Goal: Information Seeking & Learning: Learn about a topic

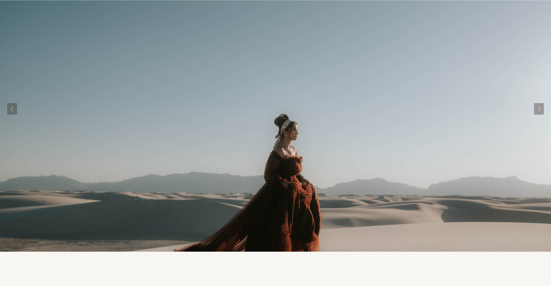
scroll to position [33, 0]
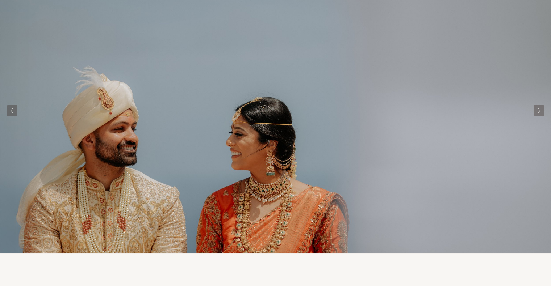
click at [536, 110] on button "Next Slide" at bounding box center [539, 111] width 10 height 12
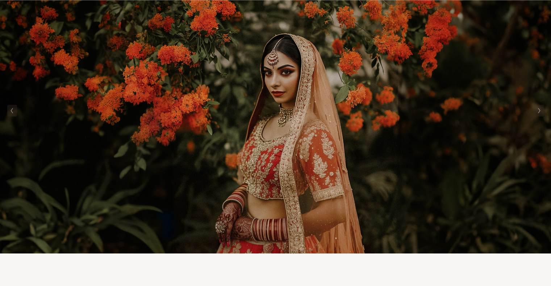
click at [536, 110] on button "Next Slide" at bounding box center [539, 111] width 10 height 12
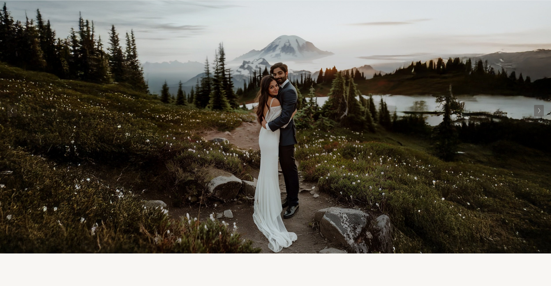
click at [536, 110] on button "Next Slide" at bounding box center [539, 111] width 10 height 12
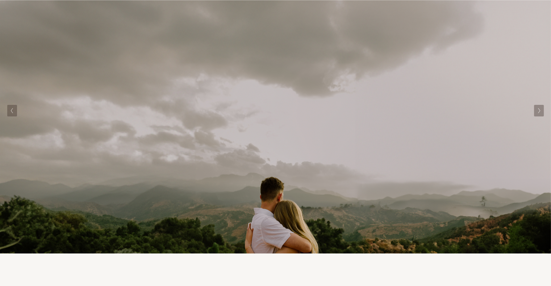
click at [536, 110] on button "Next Slide" at bounding box center [539, 111] width 10 height 12
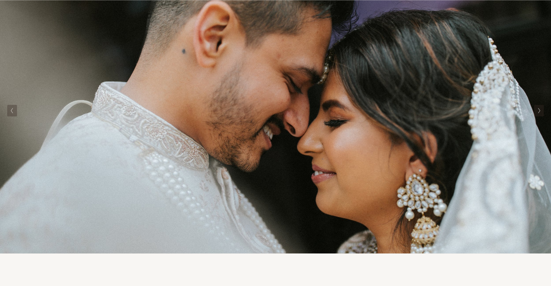
click at [536, 110] on button "Next Slide" at bounding box center [539, 111] width 10 height 12
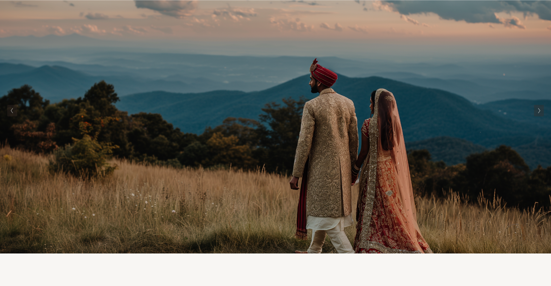
click at [536, 110] on button "Next Slide" at bounding box center [539, 111] width 10 height 12
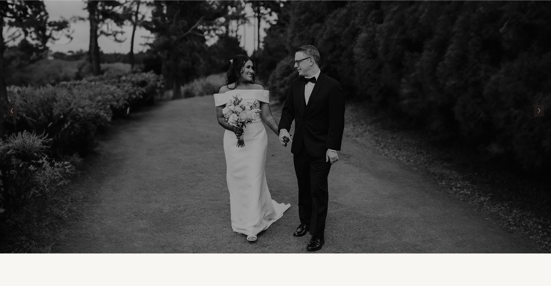
click at [536, 110] on button "Next Slide" at bounding box center [539, 111] width 10 height 12
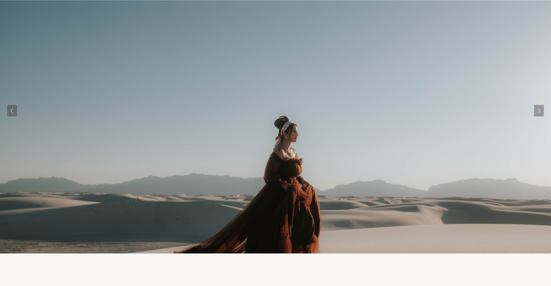
click at [536, 110] on button "Next Slide" at bounding box center [539, 111] width 10 height 12
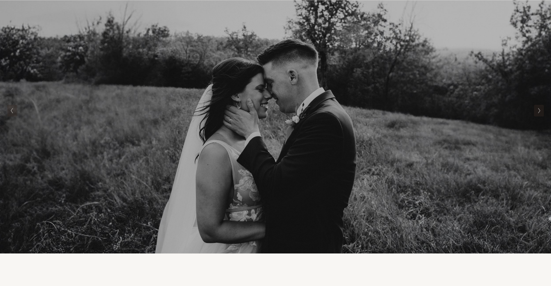
click at [536, 110] on button "Next Slide" at bounding box center [539, 111] width 10 height 12
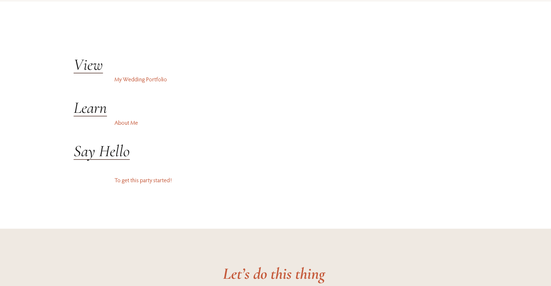
scroll to position [1717, 0]
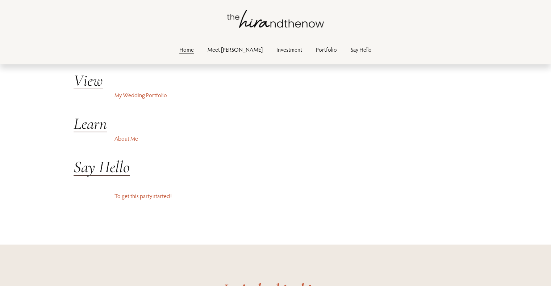
click at [92, 81] on em "View" at bounding box center [87, 81] width 29 height 20
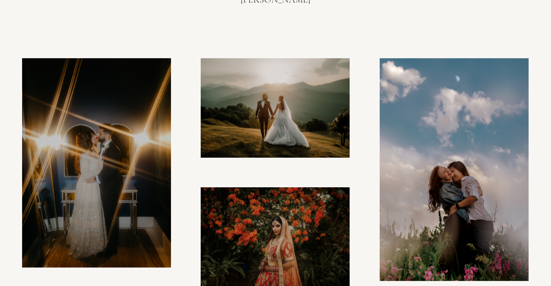
scroll to position [119, 0]
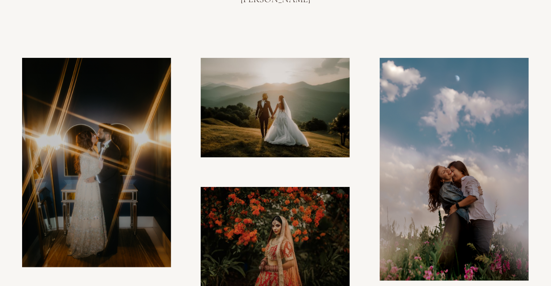
click at [424, 227] on img at bounding box center [453, 169] width 149 height 223
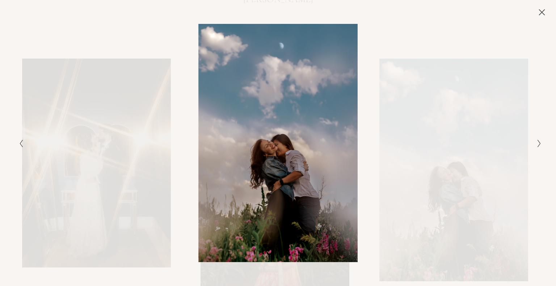
click at [537, 141] on icon "Next Slide" at bounding box center [539, 143] width 5 height 9
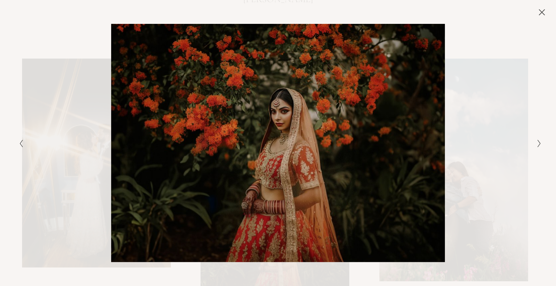
click at [537, 141] on icon "Next Slide" at bounding box center [539, 143] width 5 height 9
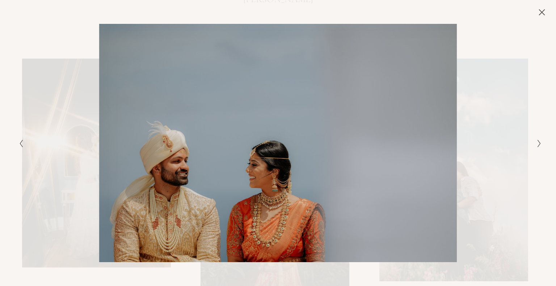
click at [537, 141] on icon "Next Slide" at bounding box center [539, 143] width 5 height 9
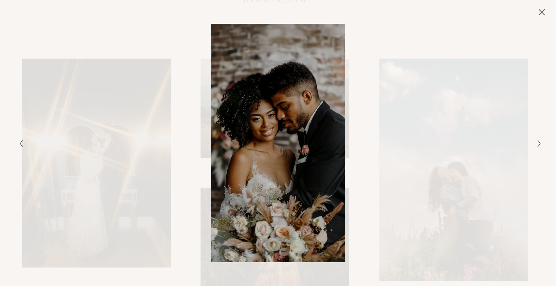
click at [537, 141] on icon "Next Slide" at bounding box center [539, 143] width 5 height 9
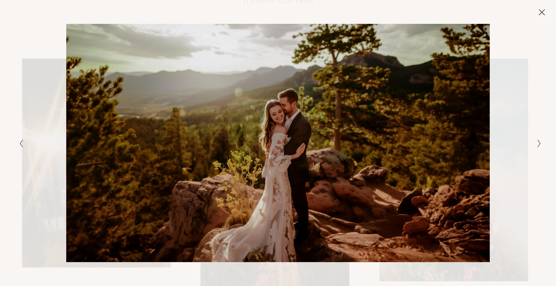
click at [537, 141] on icon "Next Slide" at bounding box center [539, 143] width 5 height 9
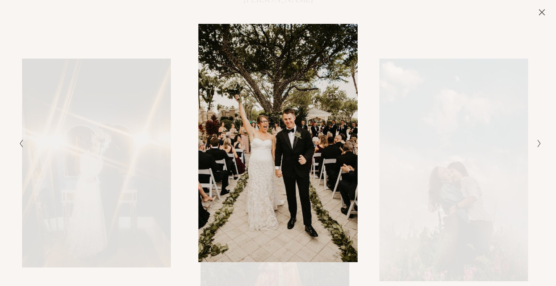
click at [537, 141] on icon "Next Slide" at bounding box center [539, 143] width 5 height 9
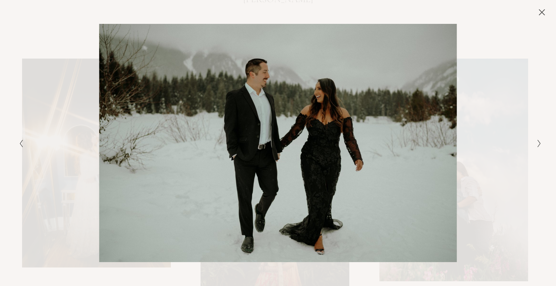
click at [537, 141] on icon "Next Slide" at bounding box center [539, 143] width 5 height 9
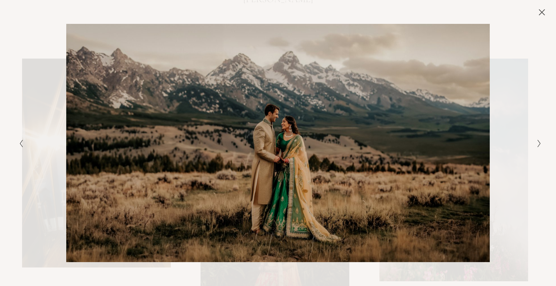
click at [537, 141] on icon "Next Slide" at bounding box center [539, 143] width 5 height 9
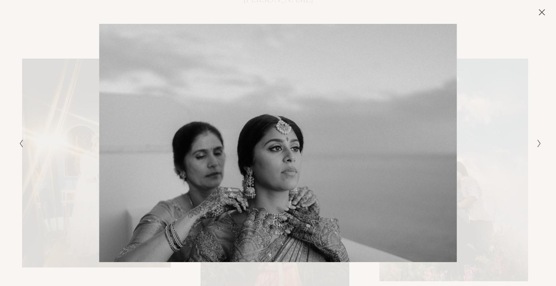
click at [537, 141] on icon "Next Slide" at bounding box center [539, 143] width 5 height 9
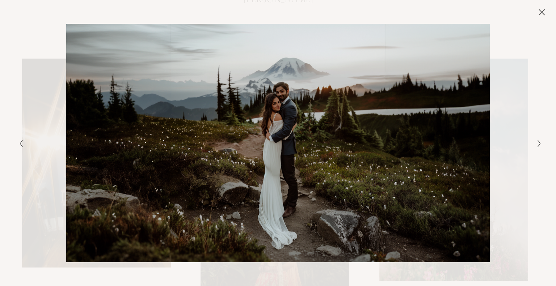
click at [537, 141] on icon "Next Slide" at bounding box center [539, 143] width 5 height 9
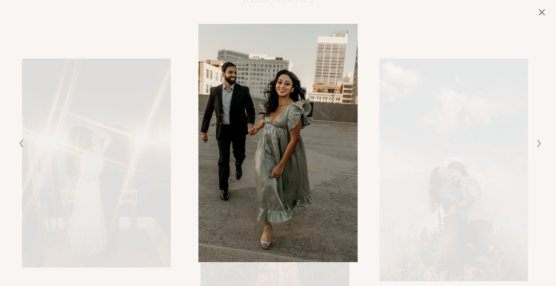
click at [547, 15] on button "Close" at bounding box center [542, 12] width 12 height 8
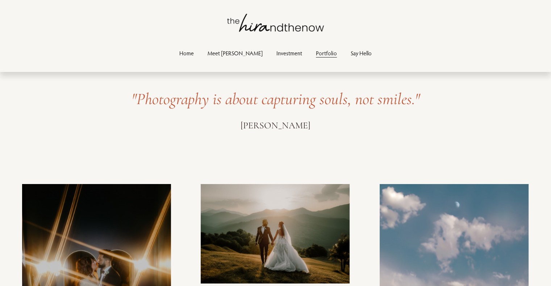
click at [277, 52] on link "Investment" at bounding box center [289, 54] width 26 height 10
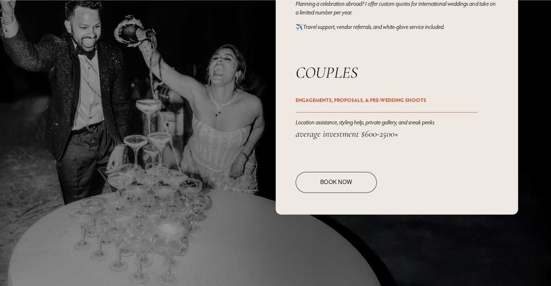
scroll to position [1127, 0]
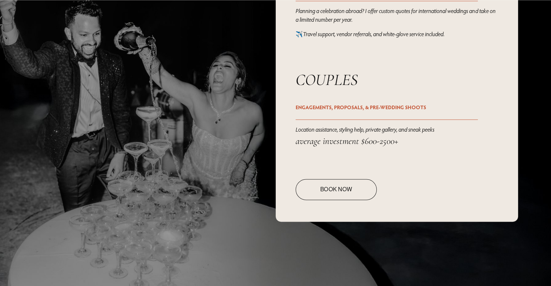
click at [336, 195] on link "Book Now" at bounding box center [335, 189] width 81 height 21
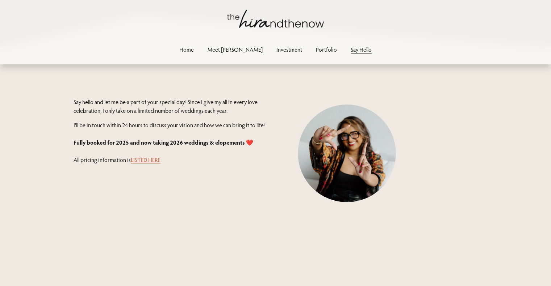
scroll to position [161, 0]
click at [143, 162] on link "LISTED HERE" at bounding box center [146, 160] width 30 height 7
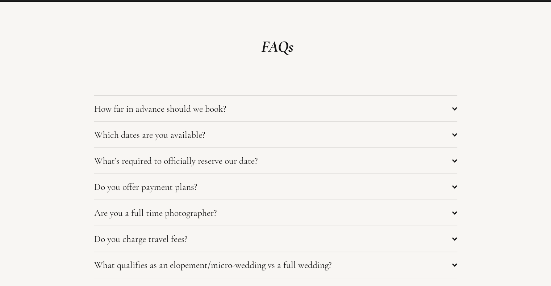
scroll to position [2817, 0]
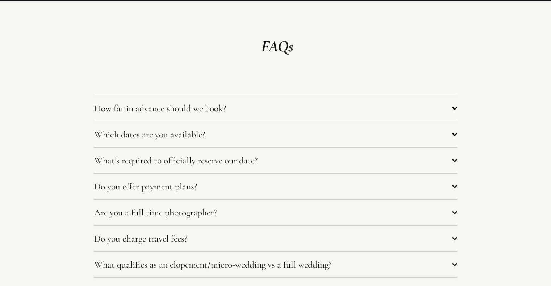
click at [190, 199] on button "Do you offer payment plans?" at bounding box center [275, 187] width 363 height 26
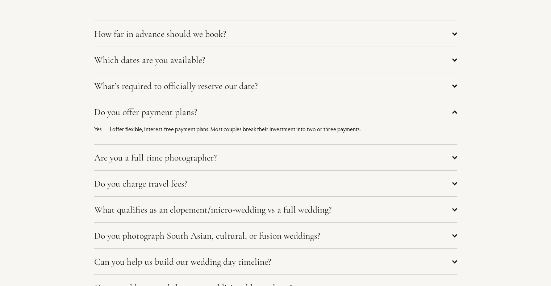
scroll to position [2907, 0]
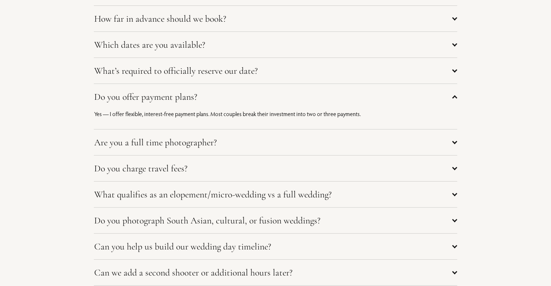
click at [211, 173] on span "Do you charge travel fees?" at bounding box center [273, 168] width 358 height 11
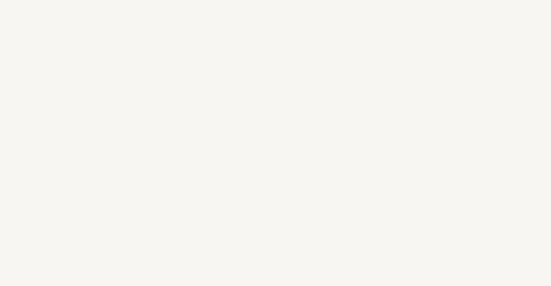
scroll to position [2057, 0]
